Goal: Navigation & Orientation: Find specific page/section

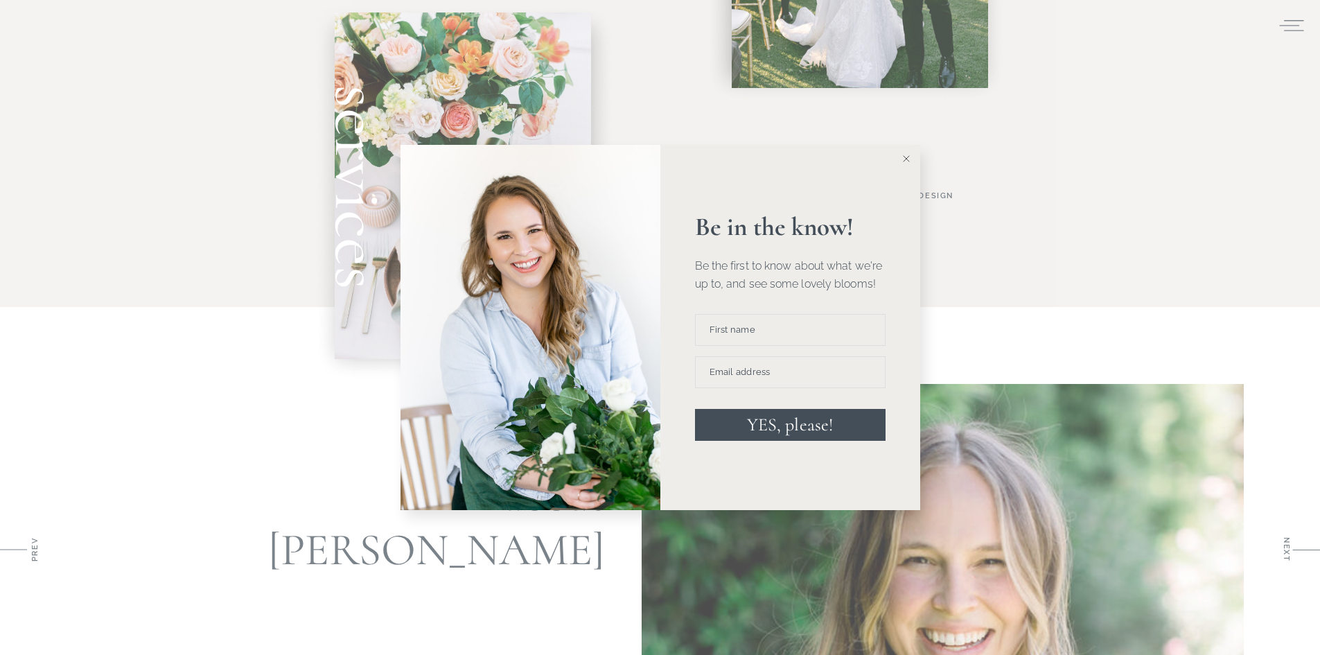
scroll to position [1386, 0]
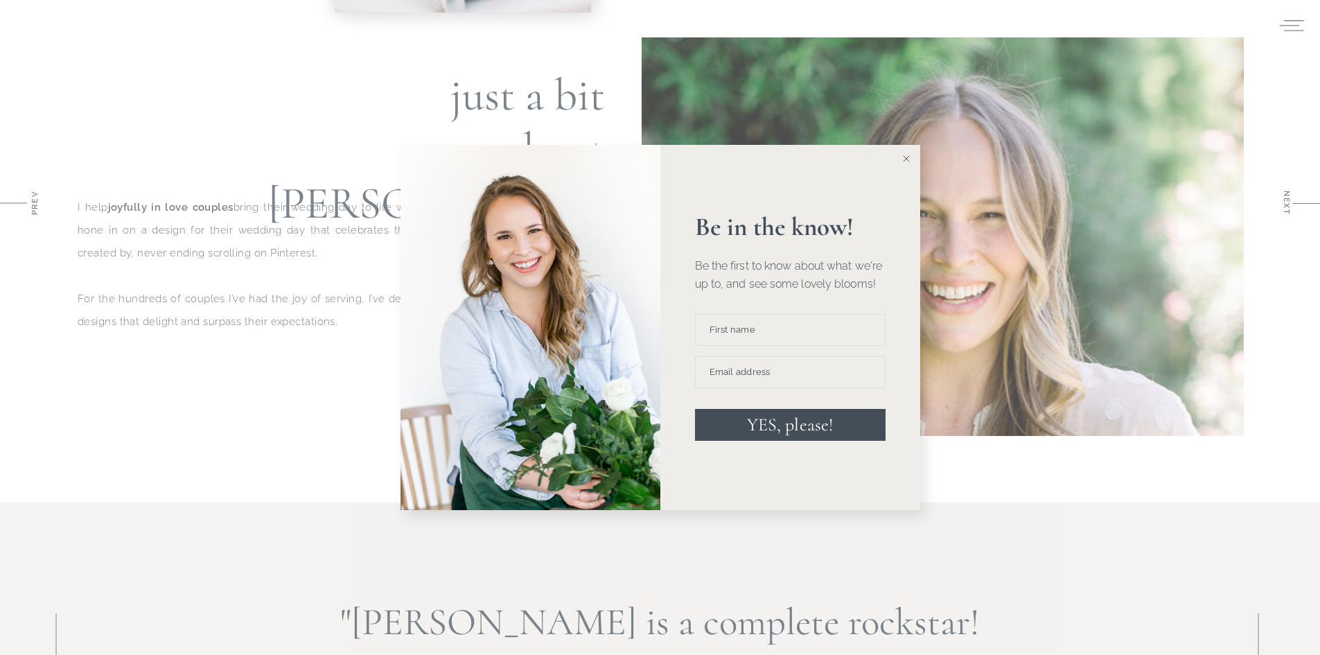
click at [903, 157] on icon at bounding box center [906, 158] width 7 height 7
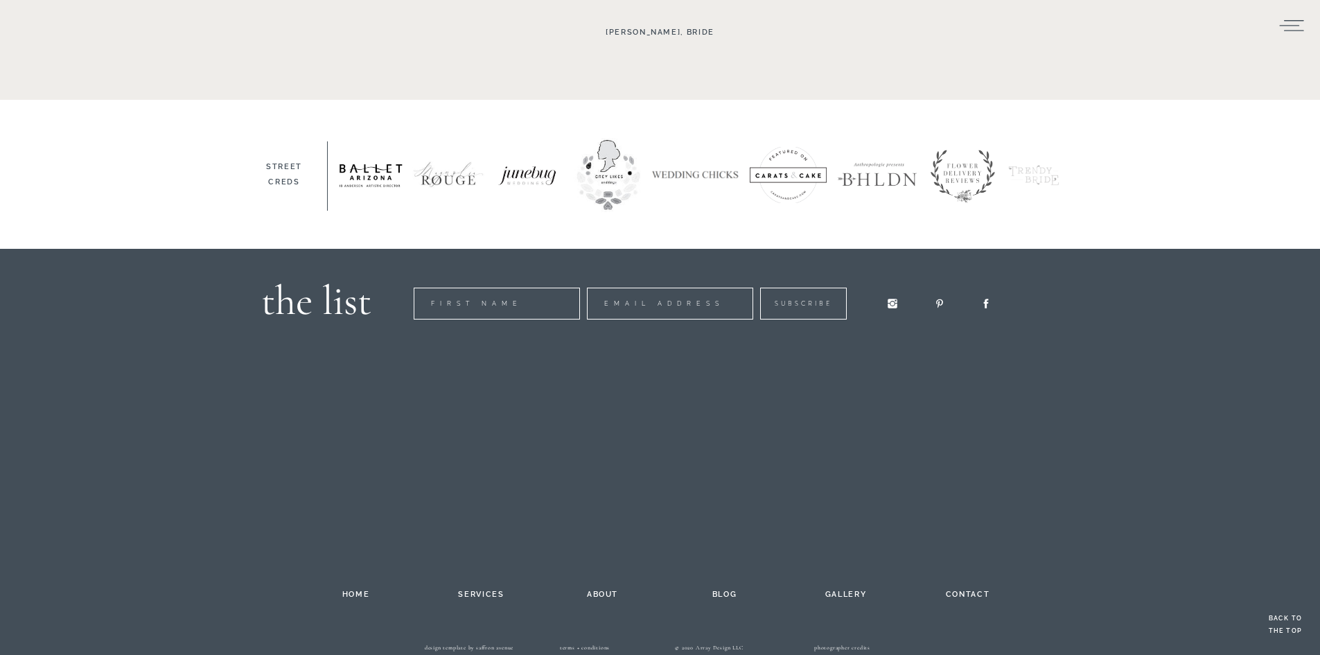
scroll to position [2155, 0]
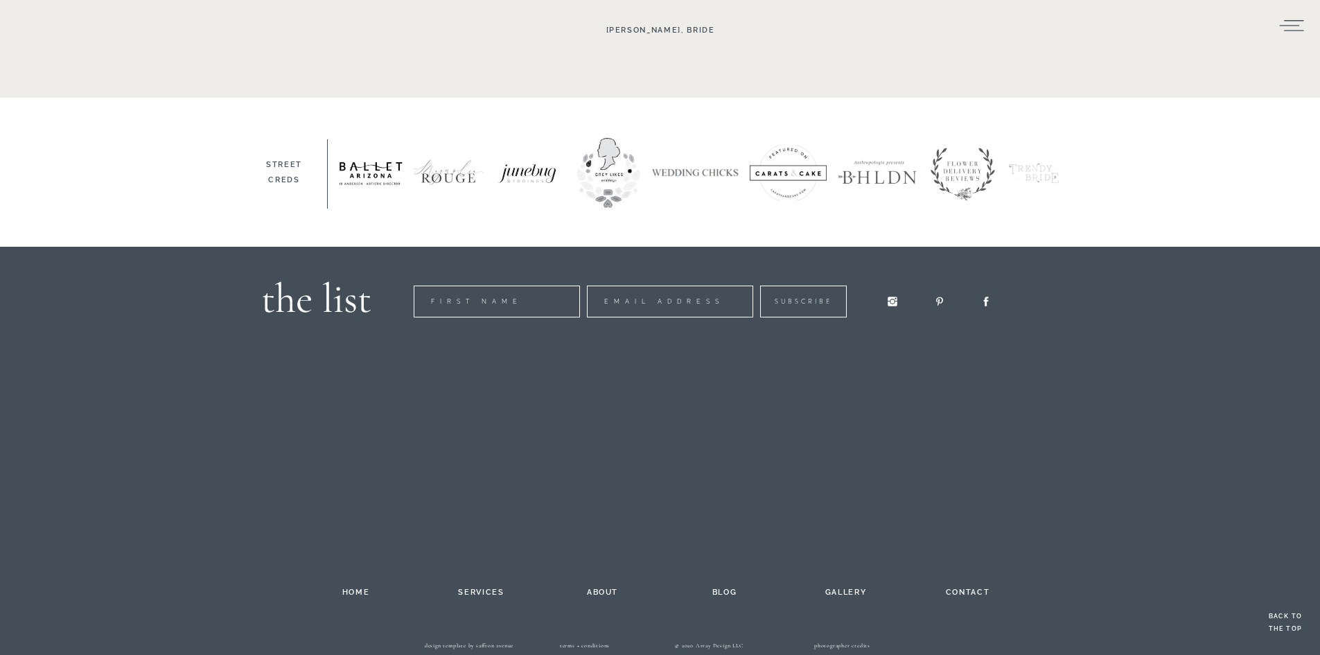
click at [480, 593] on h2 "services" at bounding box center [481, 590] width 76 height 11
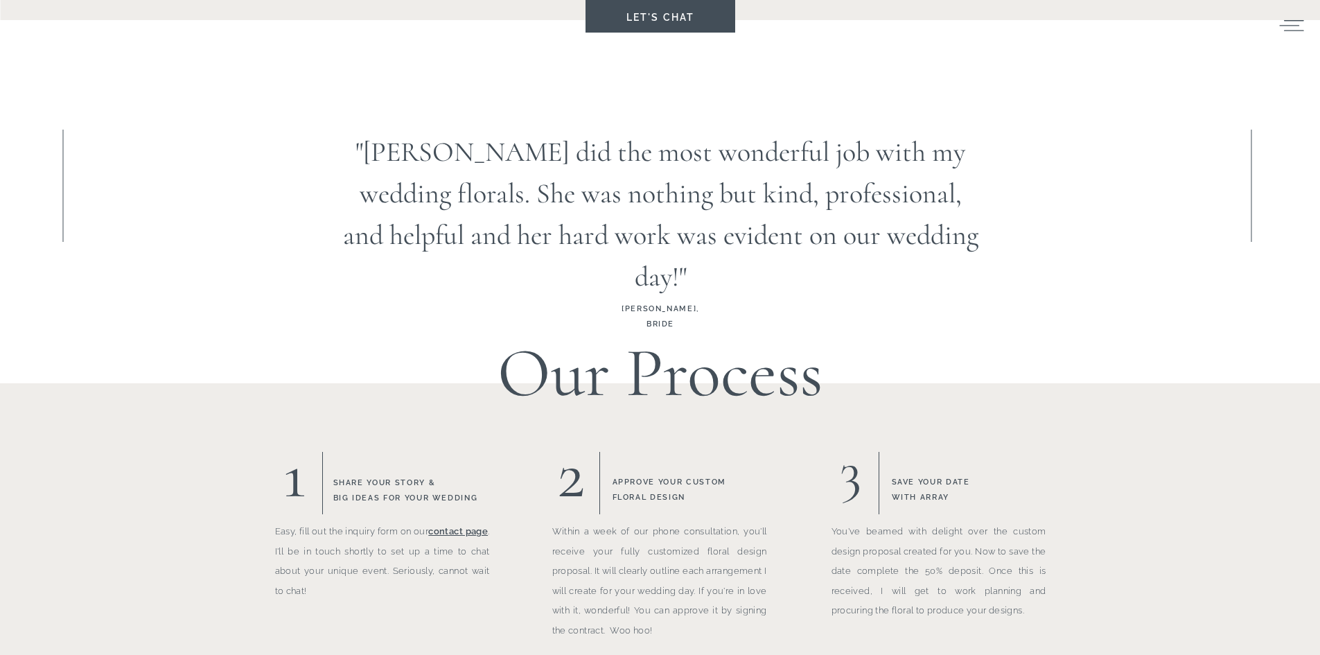
scroll to position [1039, 0]
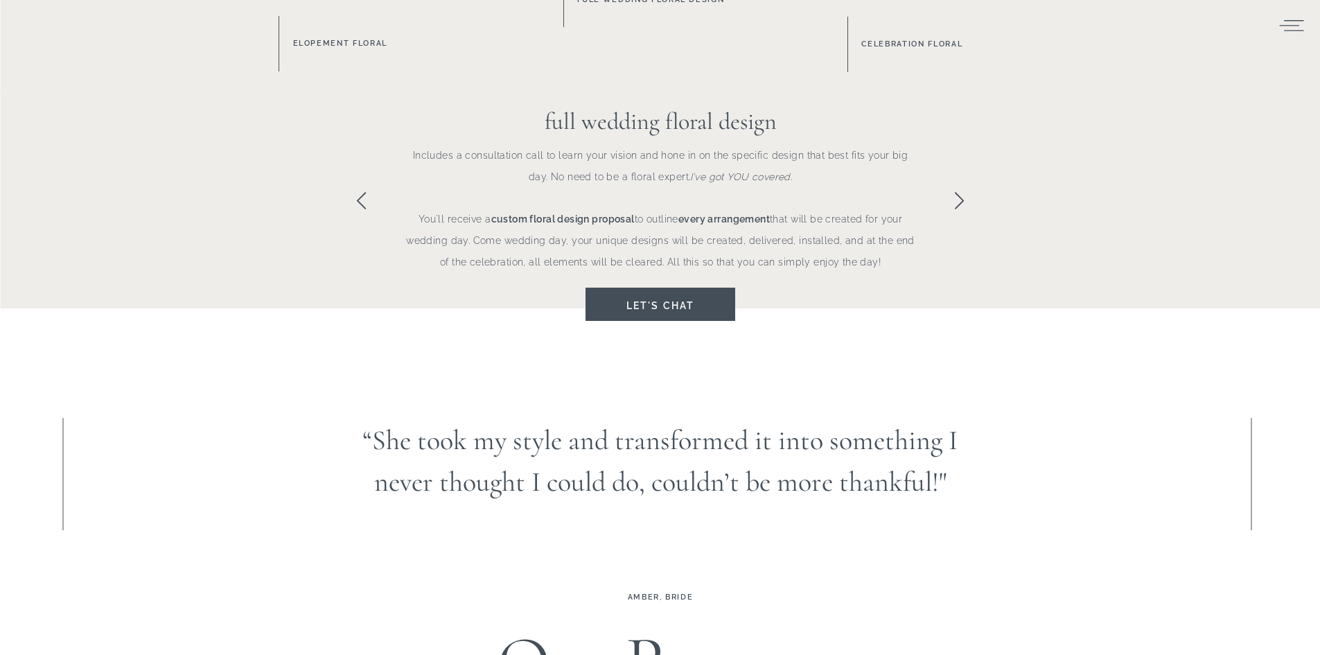
click at [962, 202] on icon at bounding box center [959, 200] width 9 height 17
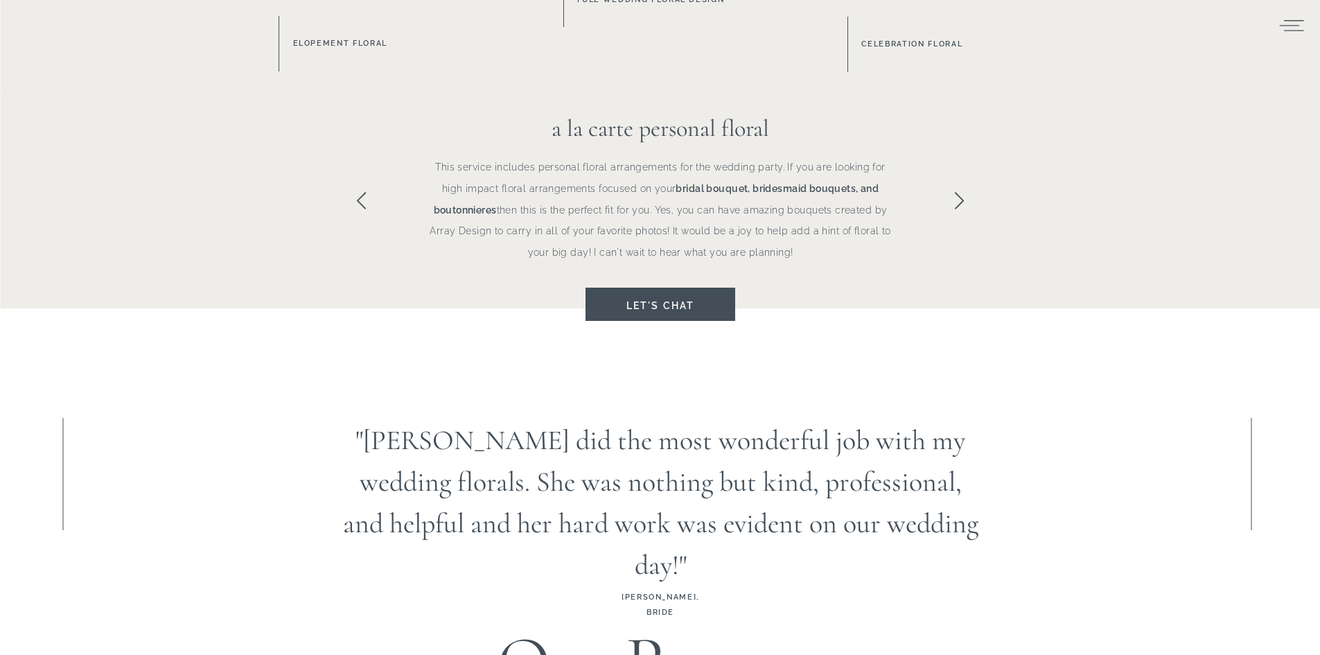
click at [963, 205] on icon at bounding box center [959, 201] width 20 height 20
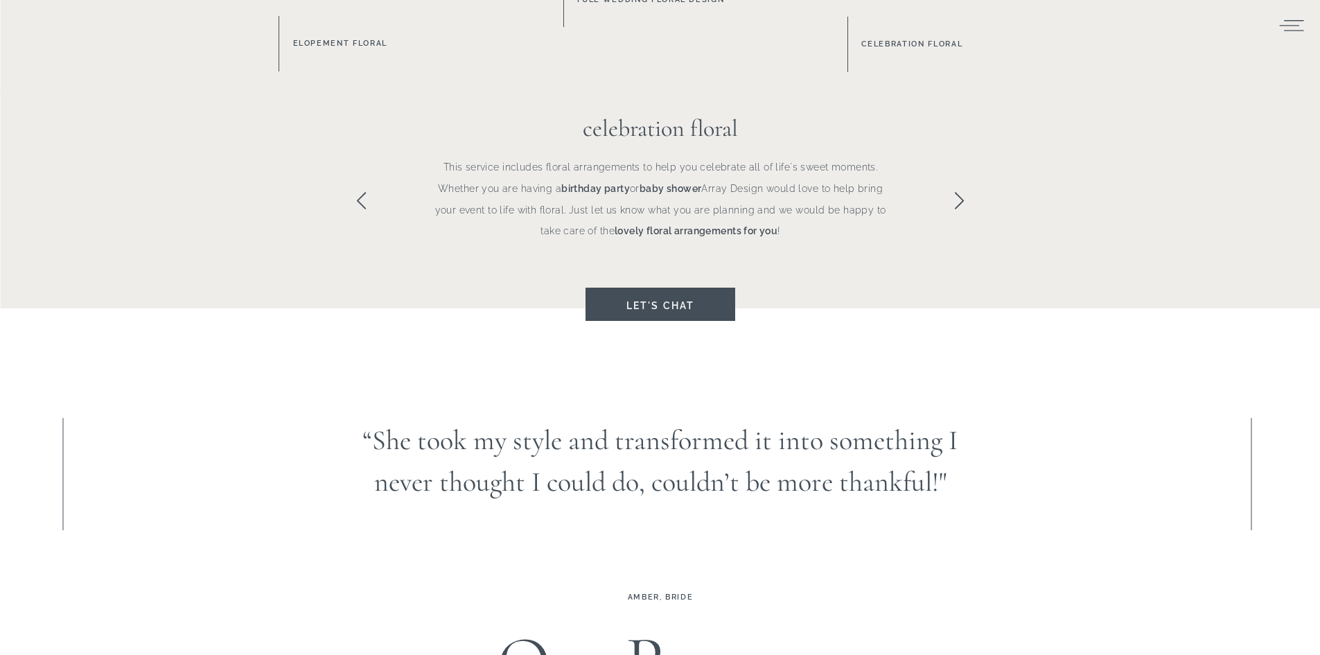
click at [957, 207] on icon at bounding box center [959, 201] width 20 height 20
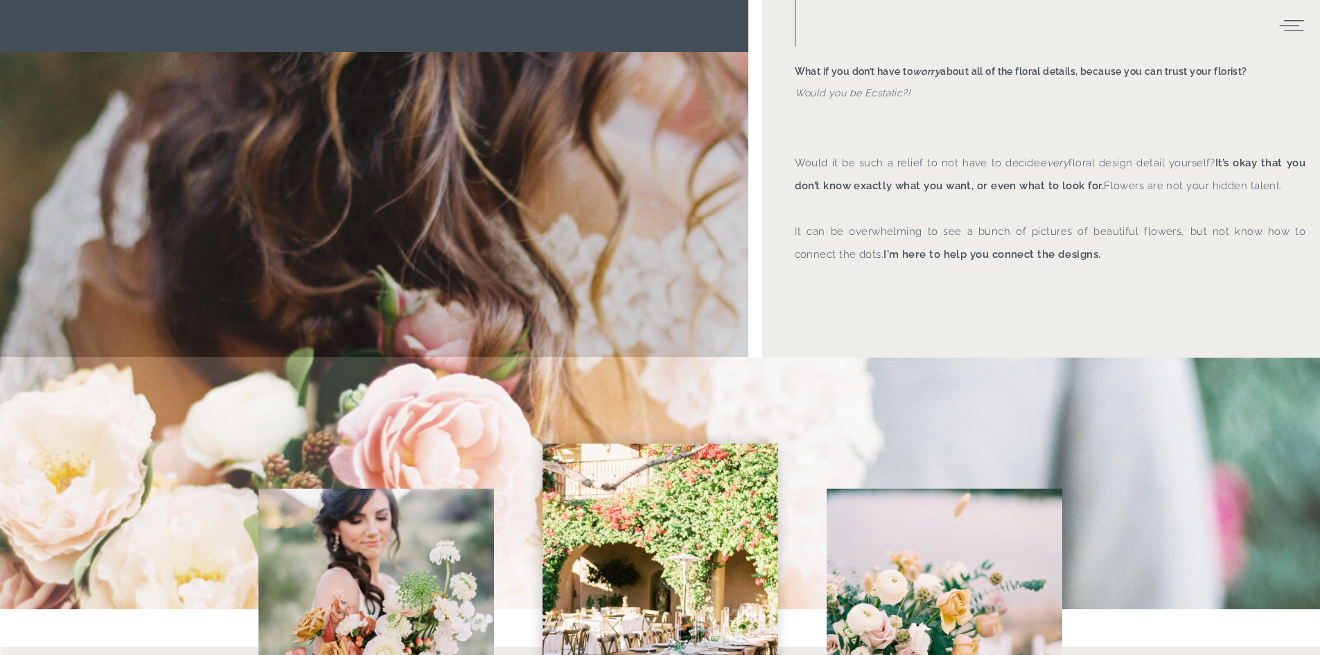
scroll to position [0, 0]
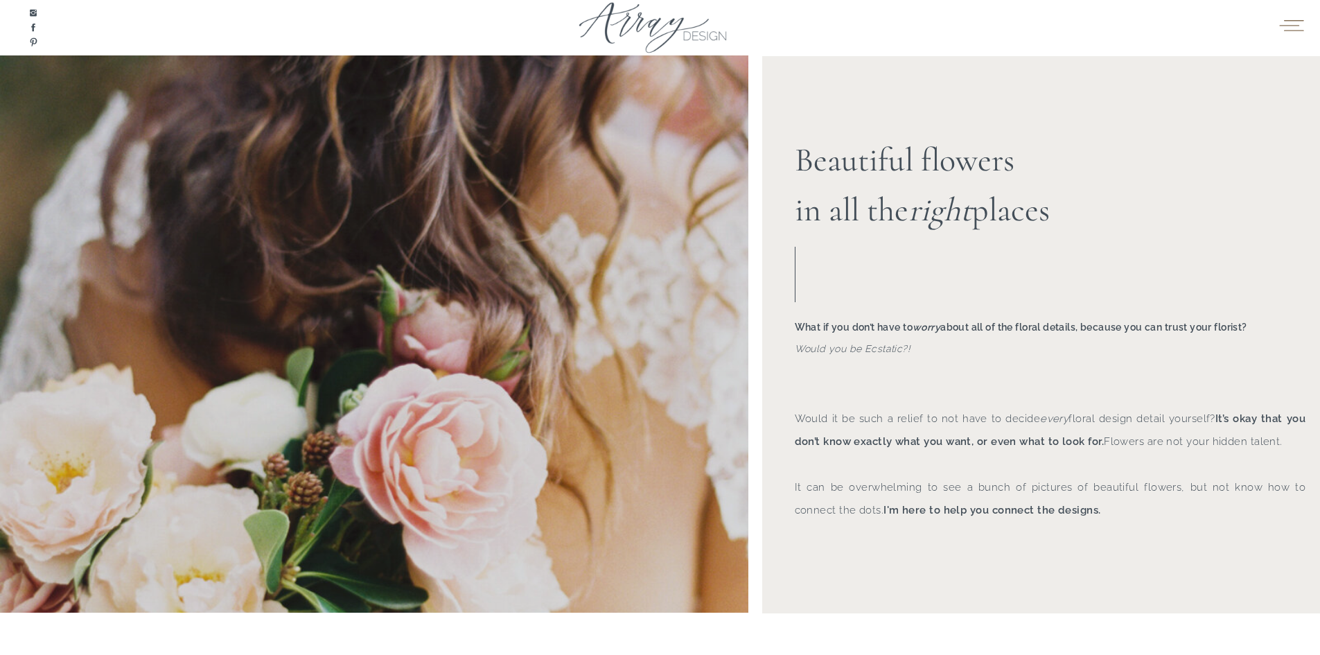
click at [1290, 25] on icon at bounding box center [1291, 24] width 24 height 11
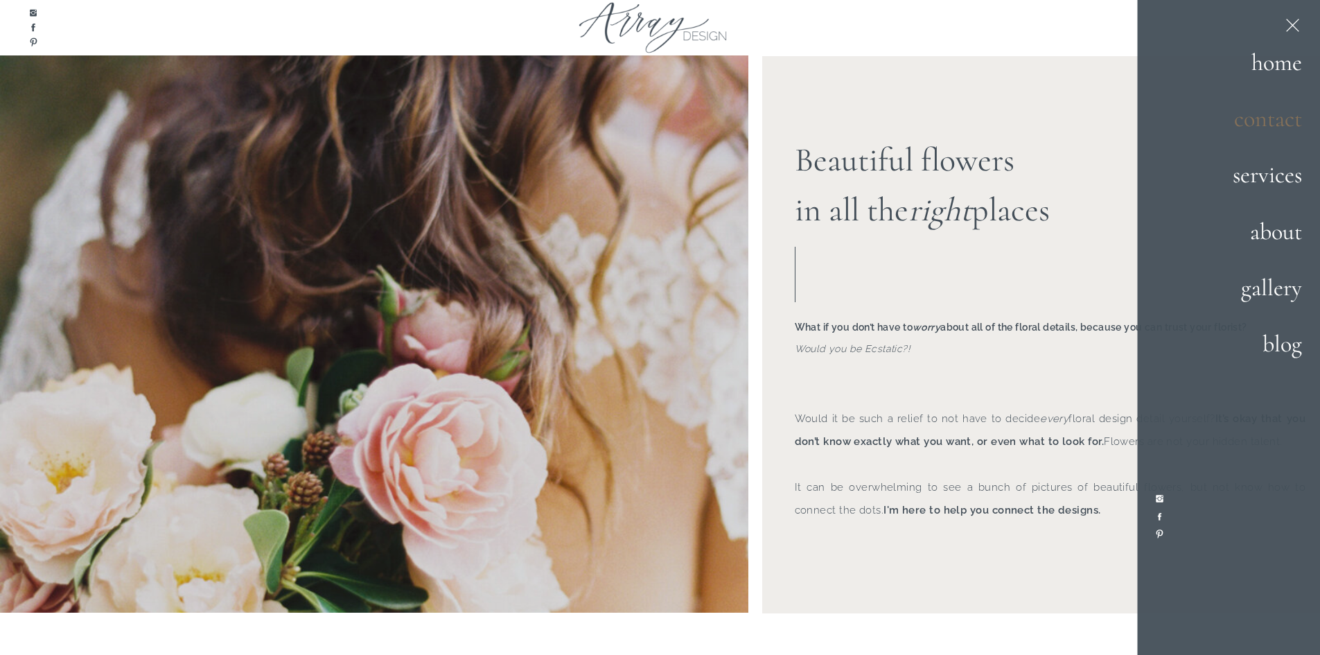
click at [1266, 125] on h2 "contact" at bounding box center [1253, 118] width 97 height 37
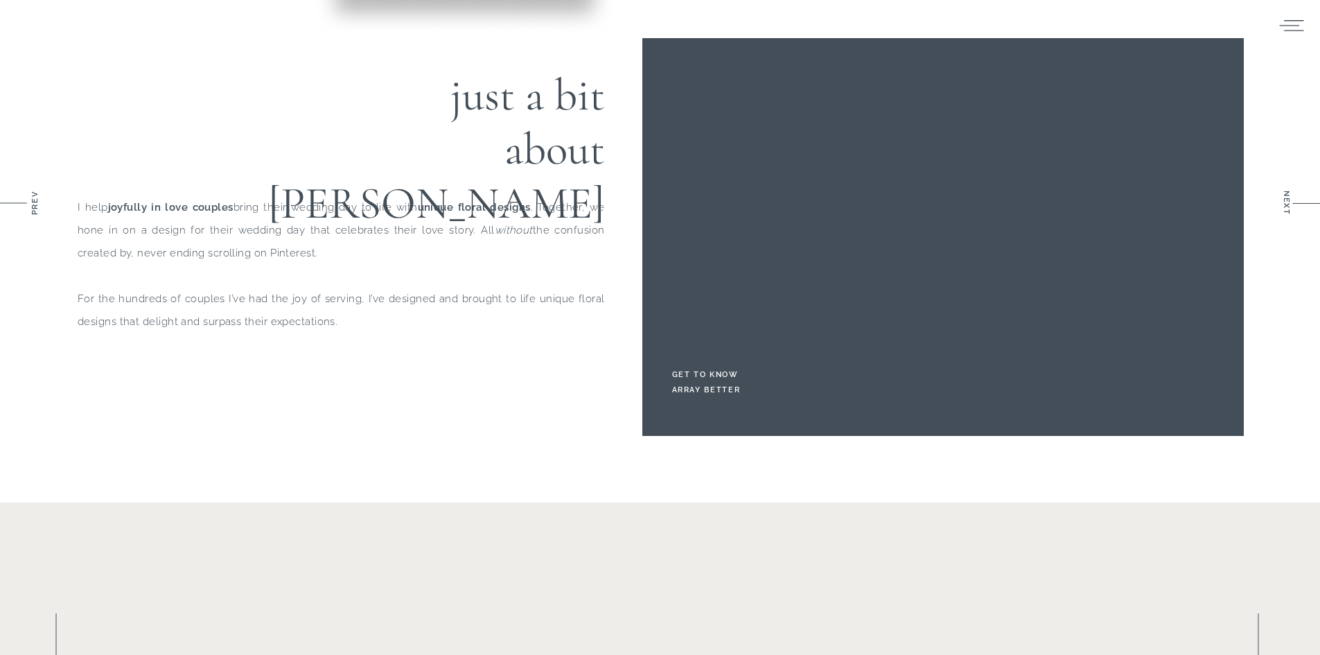
scroll to position [1870, 0]
